Goal: Task Accomplishment & Management: Use online tool/utility

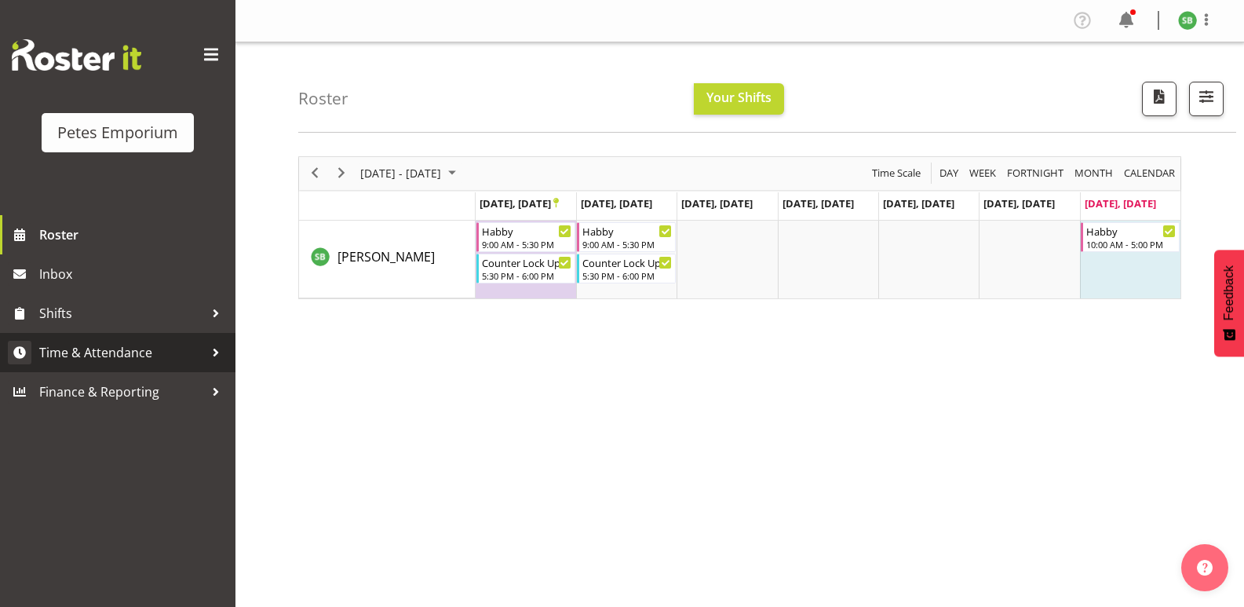
click at [97, 343] on span "Time & Attendance" at bounding box center [121, 353] width 165 height 24
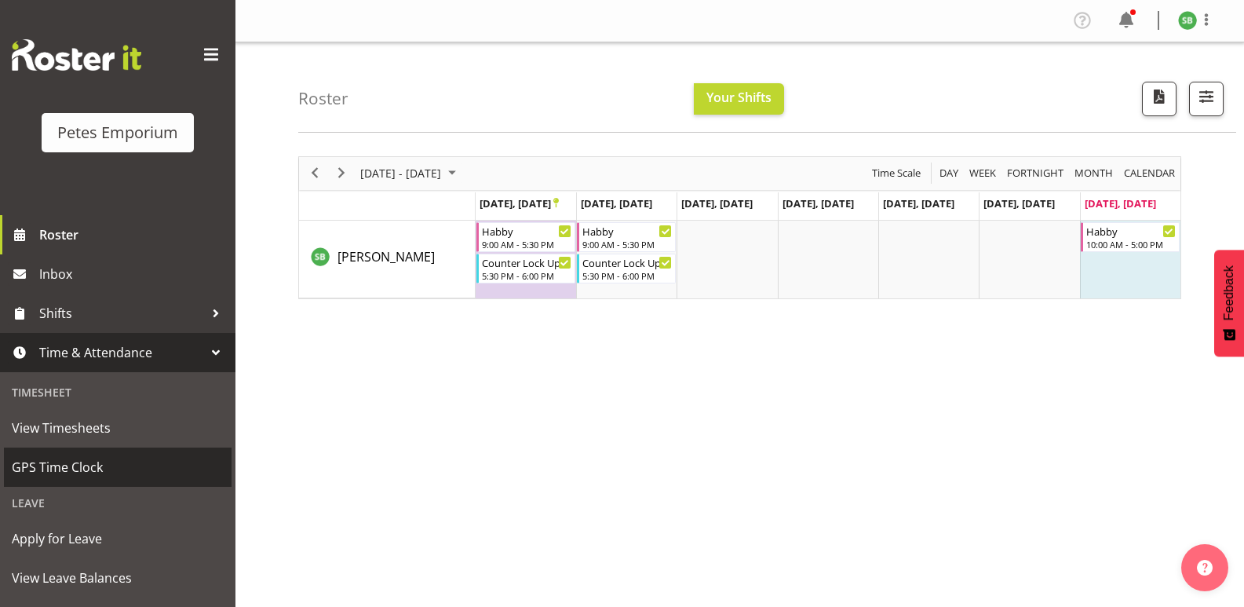
click at [79, 476] on span "GPS Time Clock" at bounding box center [118, 467] width 212 height 24
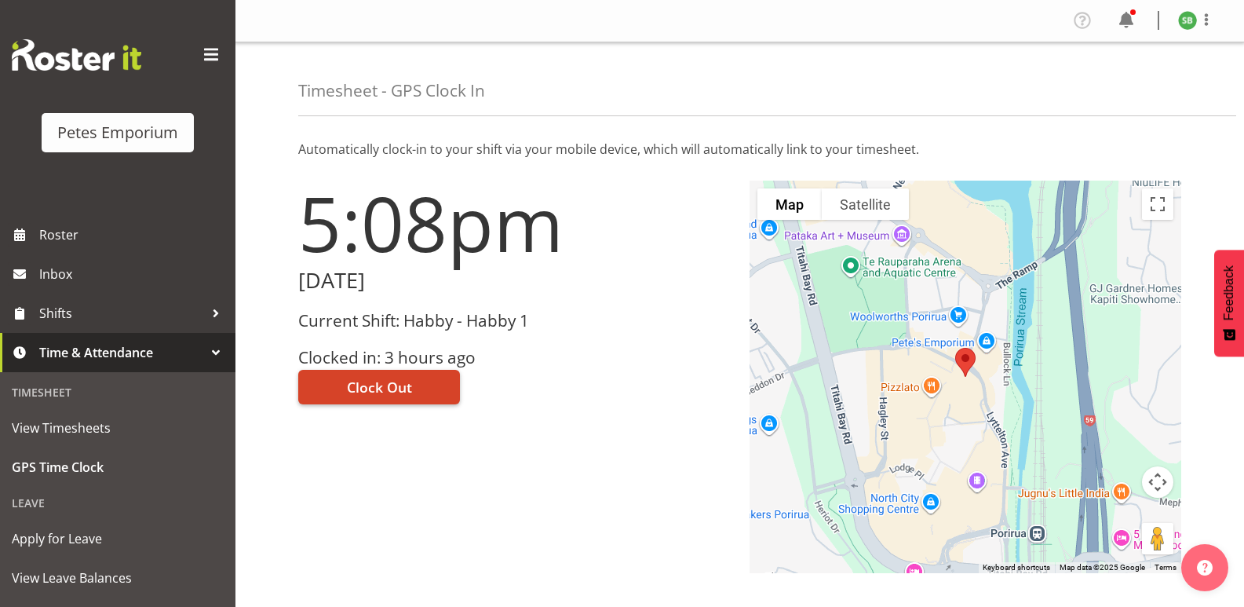
click at [391, 377] on span "Clock Out" at bounding box center [379, 387] width 65 height 20
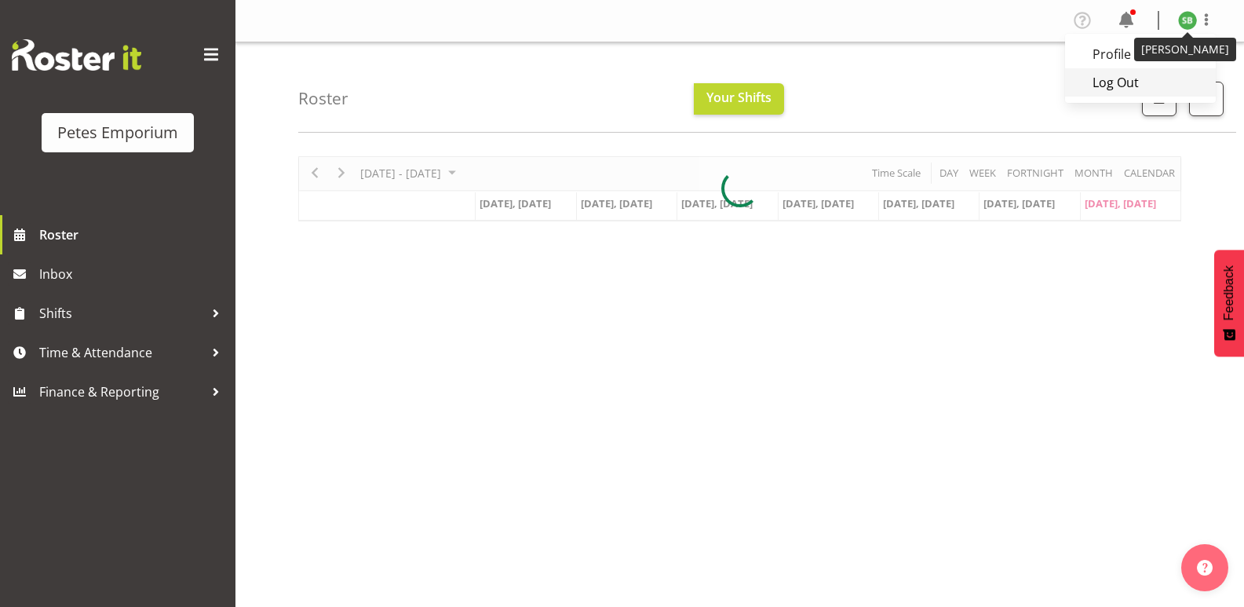
click at [1116, 86] on link "Log Out" at bounding box center [1140, 82] width 151 height 28
